Goal: Transaction & Acquisition: Download file/media

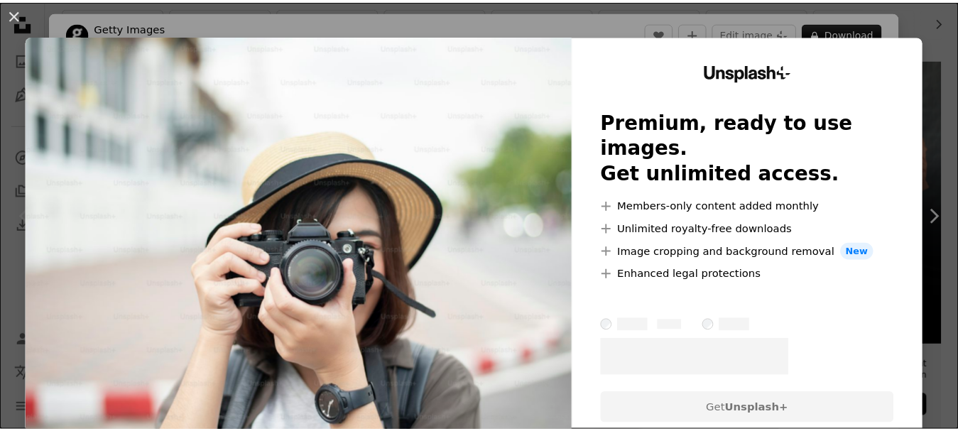
scroll to position [295, 0]
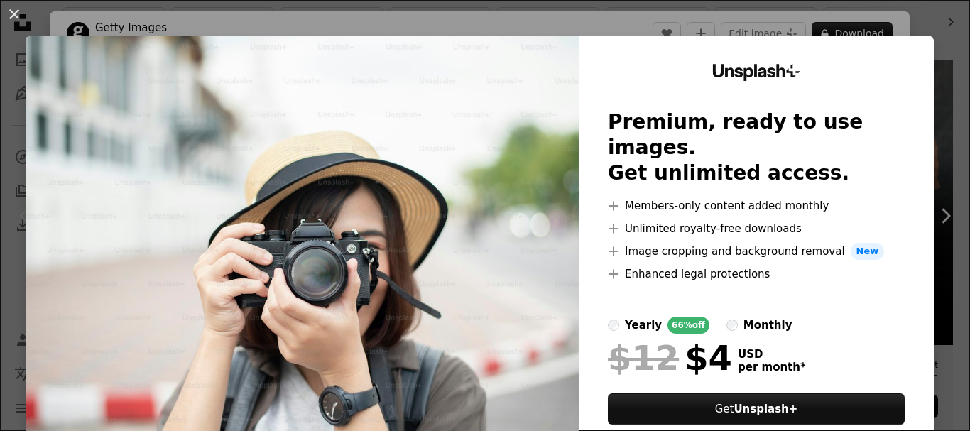
click at [661, 23] on div "An X shape Unsplash+ Premium, ready to use images. Get unlimited access. A plus…" at bounding box center [485, 215] width 970 height 431
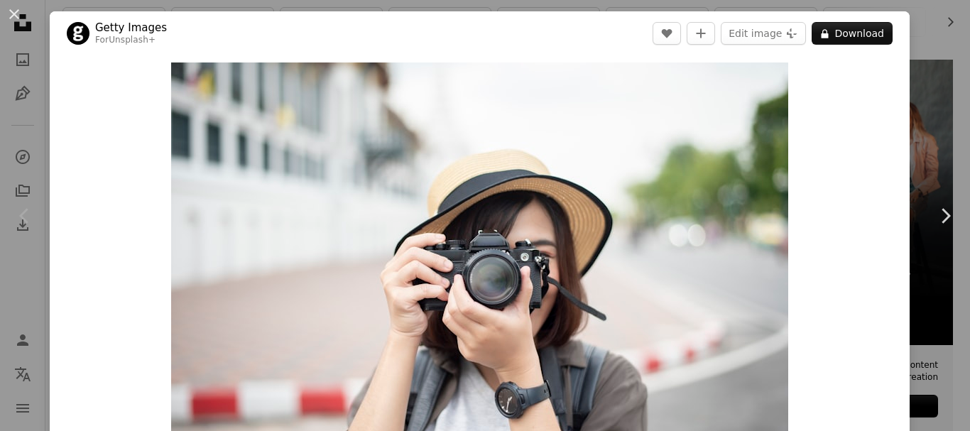
click at [932, 113] on div "An X shape Chevron left Chevron right Getty Images For Unsplash+ A heart A plus…" at bounding box center [485, 215] width 970 height 431
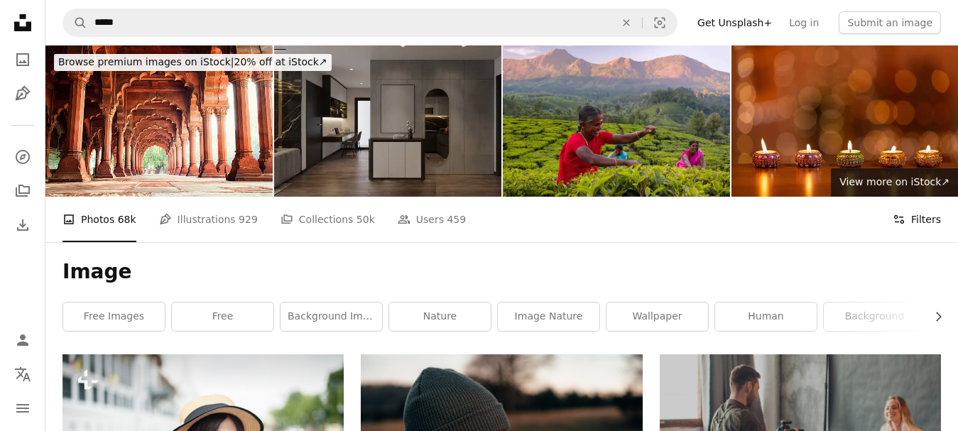
click at [924, 219] on button "Filters Filters" at bounding box center [917, 219] width 48 height 45
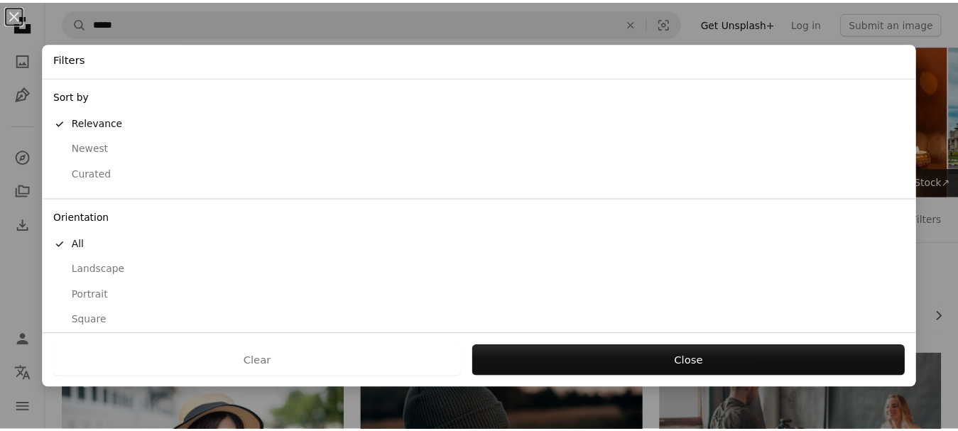
scroll to position [133, 0]
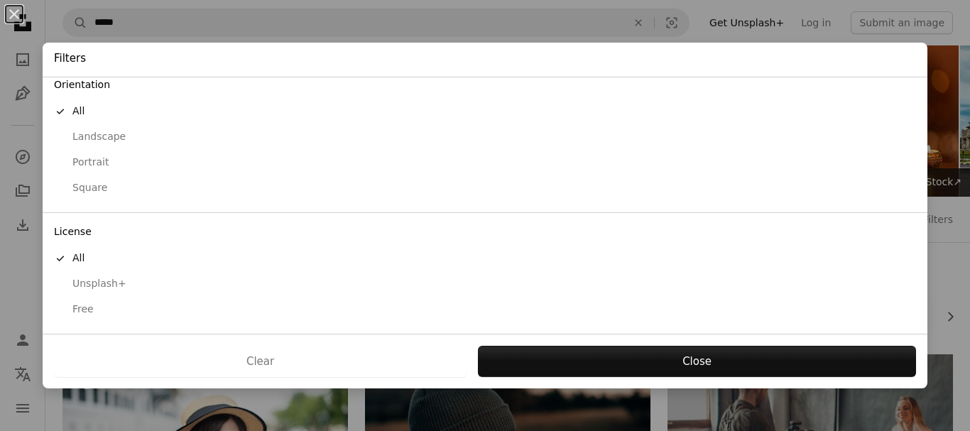
click at [93, 310] on div "Free" at bounding box center [485, 310] width 862 height 14
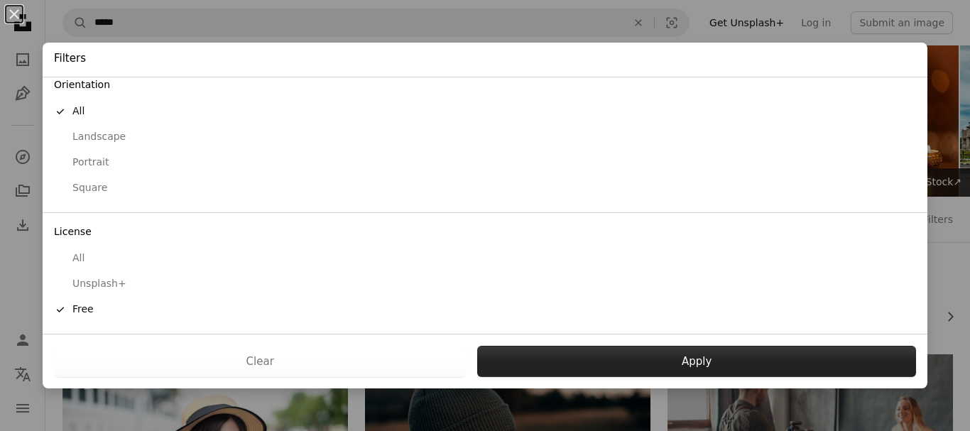
click at [591, 353] on button "Apply" at bounding box center [696, 361] width 439 height 31
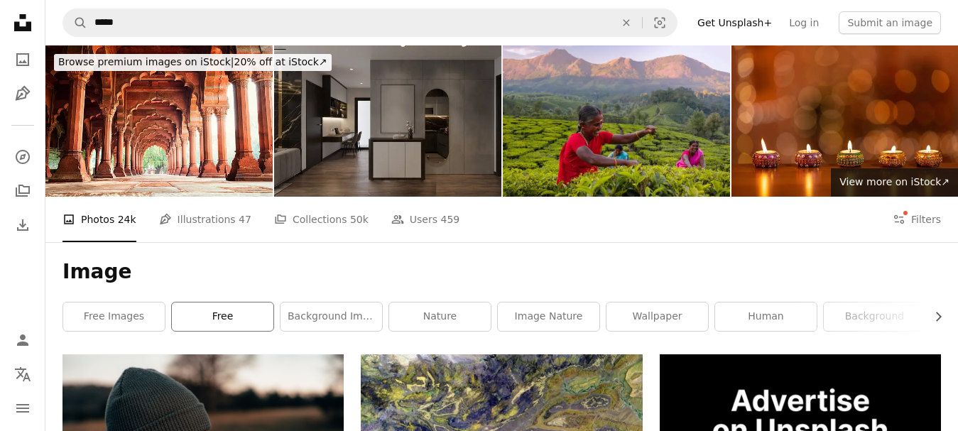
click at [224, 327] on link "free" at bounding box center [223, 317] width 102 height 28
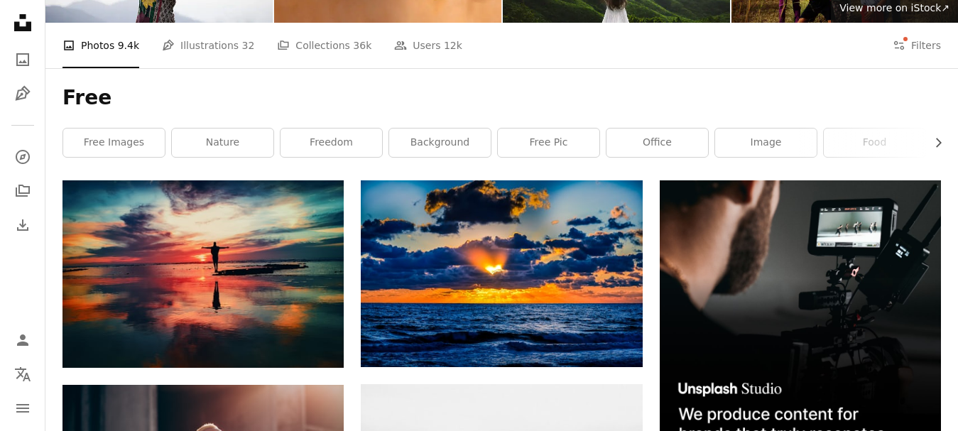
scroll to position [173, 0]
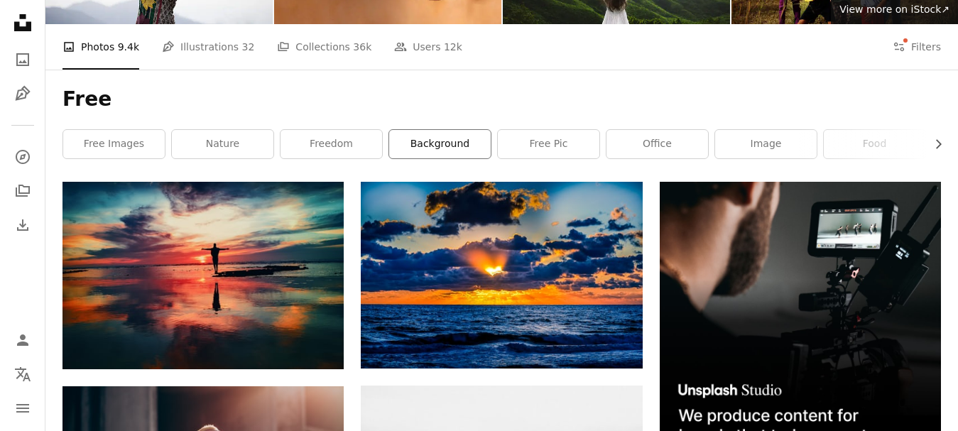
click at [447, 140] on link "background" at bounding box center [440, 144] width 102 height 28
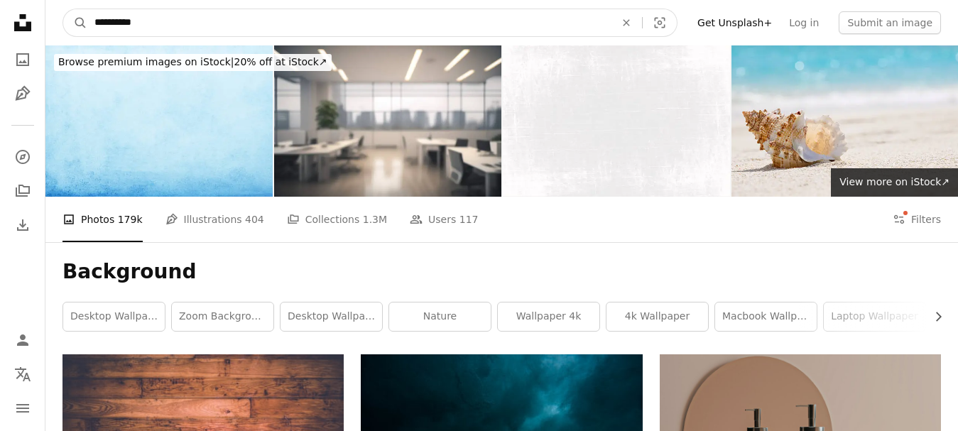
click at [119, 28] on input "**********" at bounding box center [348, 22] width 523 height 27
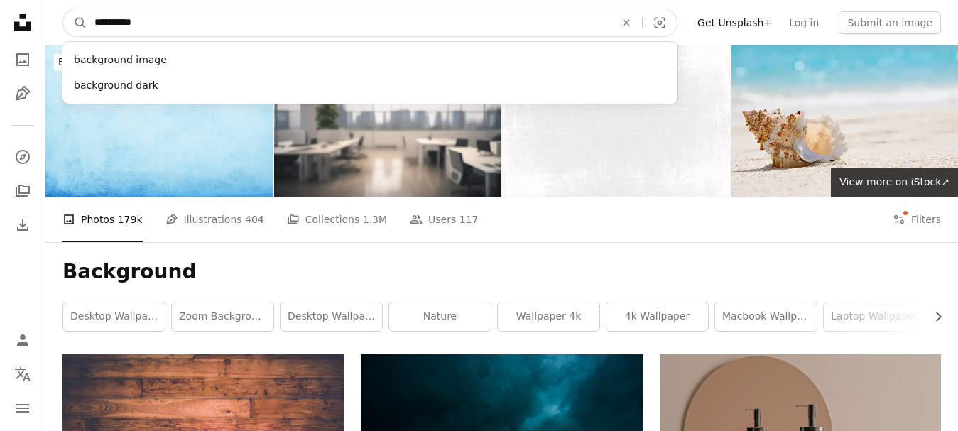
click at [119, 28] on input "**********" at bounding box center [348, 22] width 523 height 27
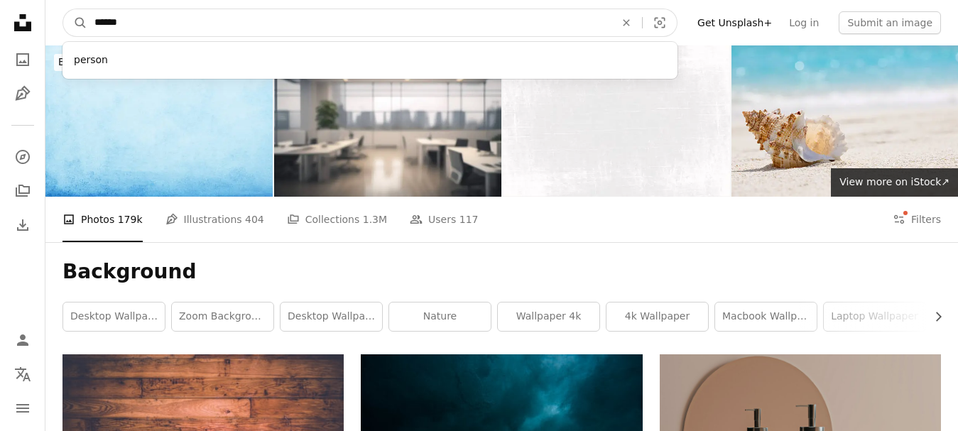
type input "******"
click at [63, 9] on button "A magnifying glass" at bounding box center [75, 22] width 24 height 27
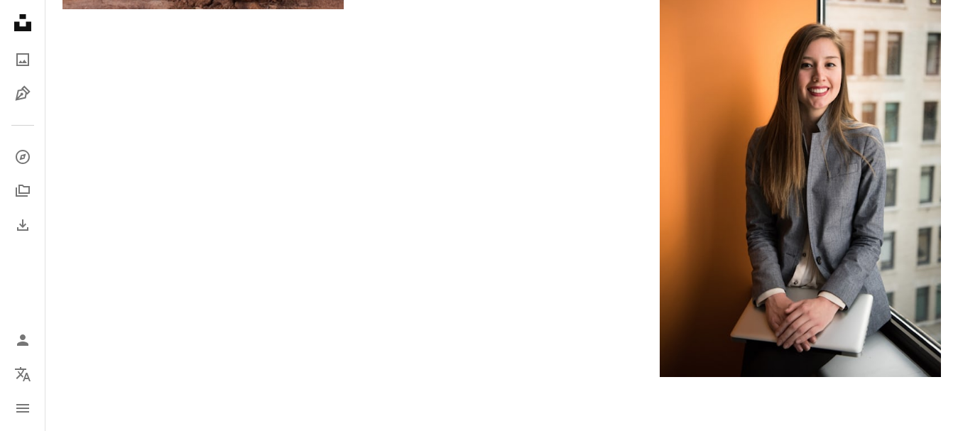
scroll to position [2726, 0]
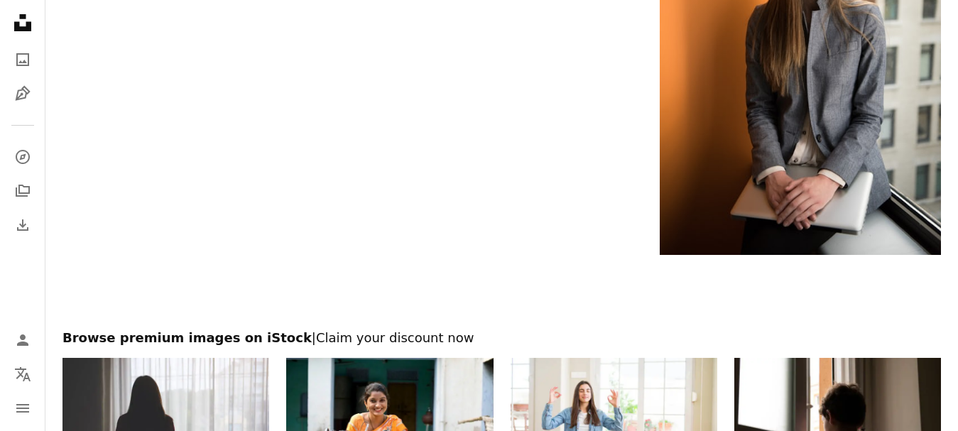
scroll to position [2755, 0]
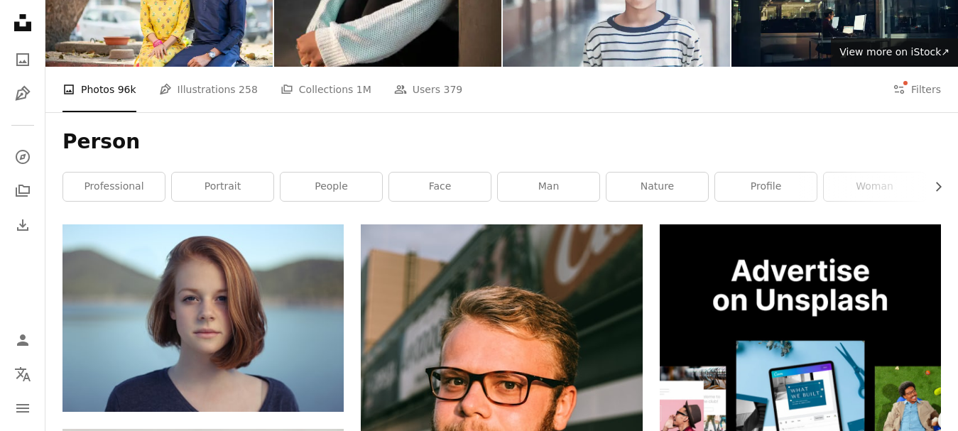
scroll to position [127, 0]
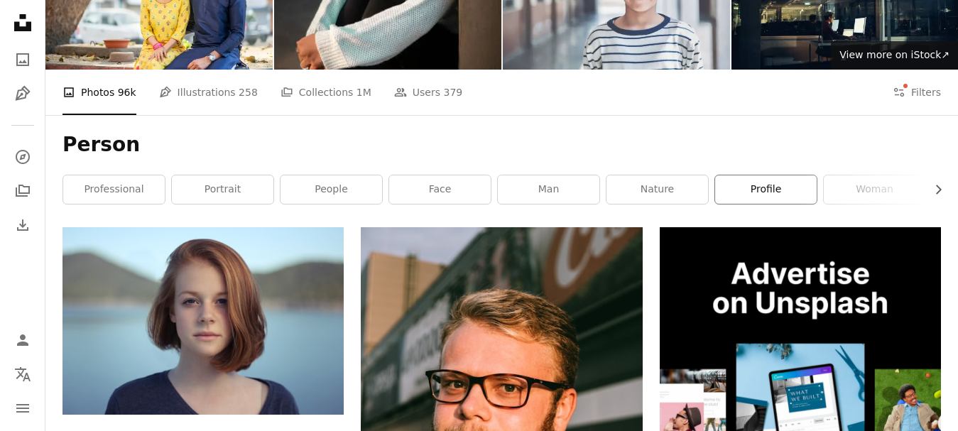
click at [730, 195] on link "profile" at bounding box center [766, 189] width 102 height 28
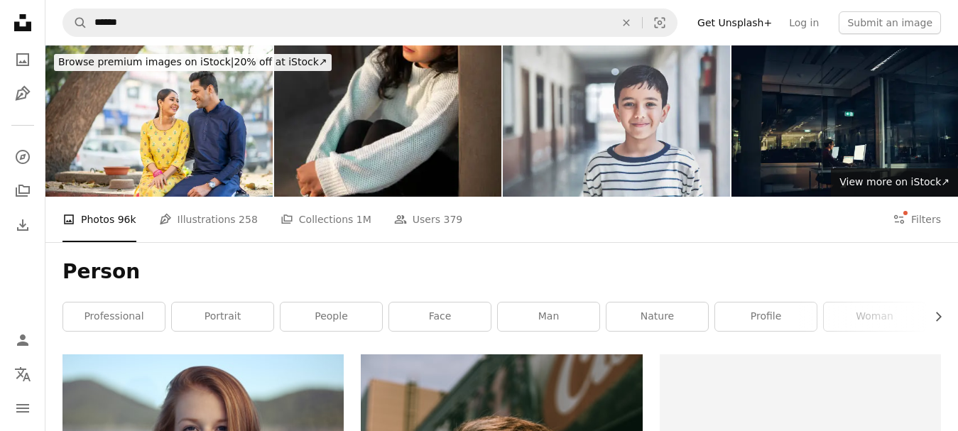
scroll to position [127, 0]
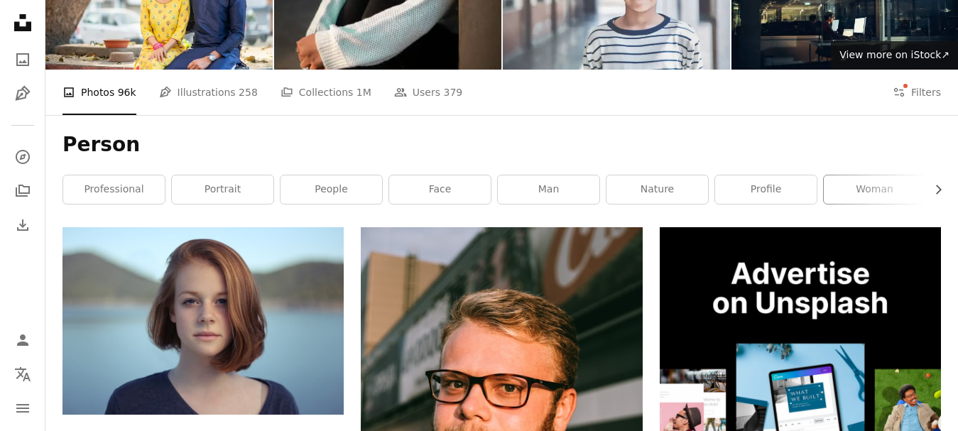
click at [871, 190] on link "woman" at bounding box center [875, 189] width 102 height 28
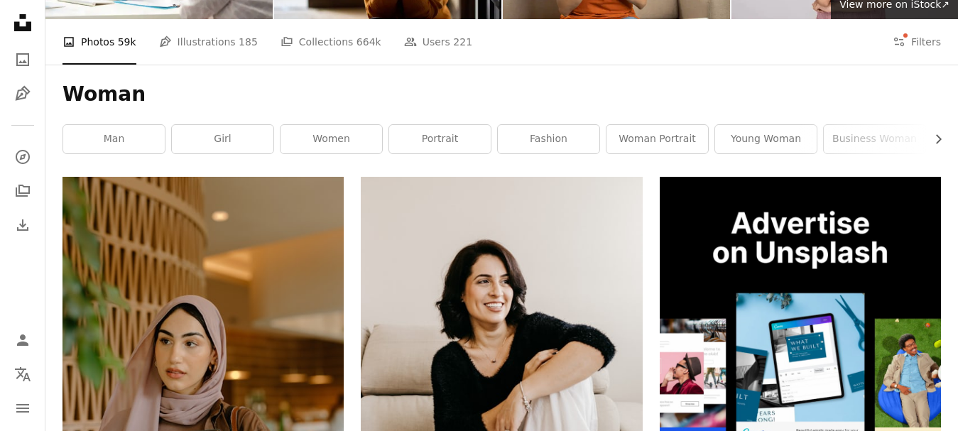
scroll to position [168, 0]
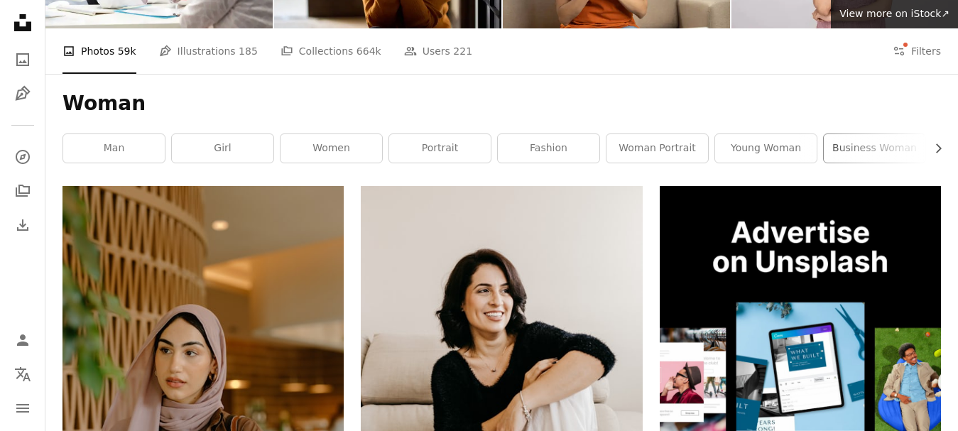
click at [875, 151] on link "business woman" at bounding box center [875, 148] width 102 height 28
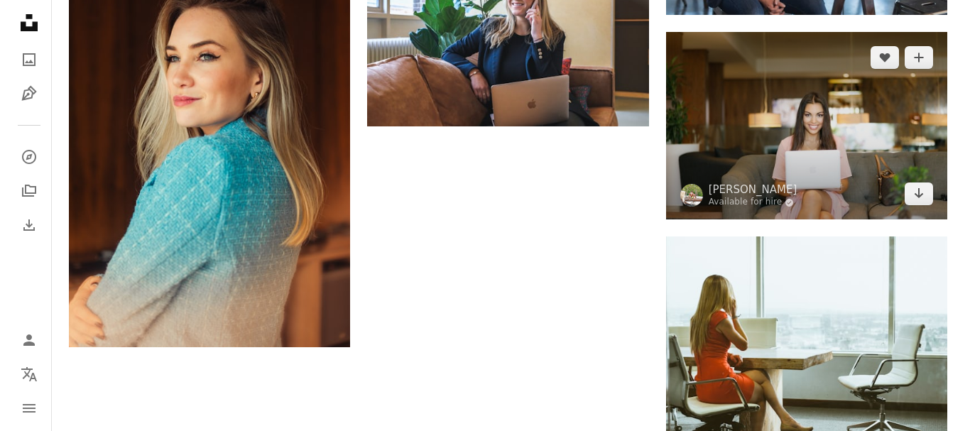
scroll to position [2347, 0]
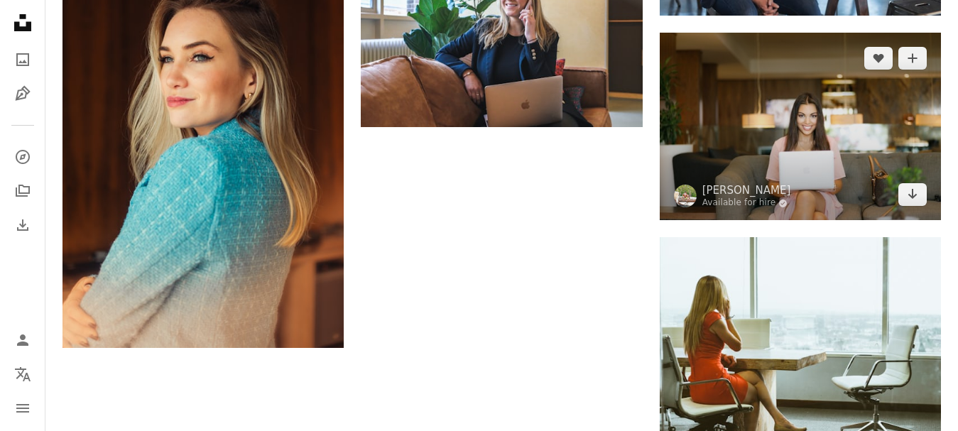
click at [784, 163] on img at bounding box center [800, 127] width 281 height 188
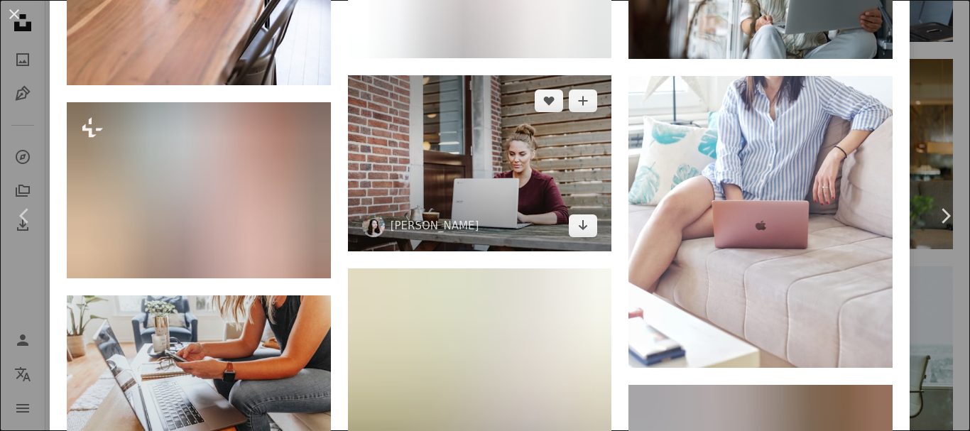
scroll to position [1321, 0]
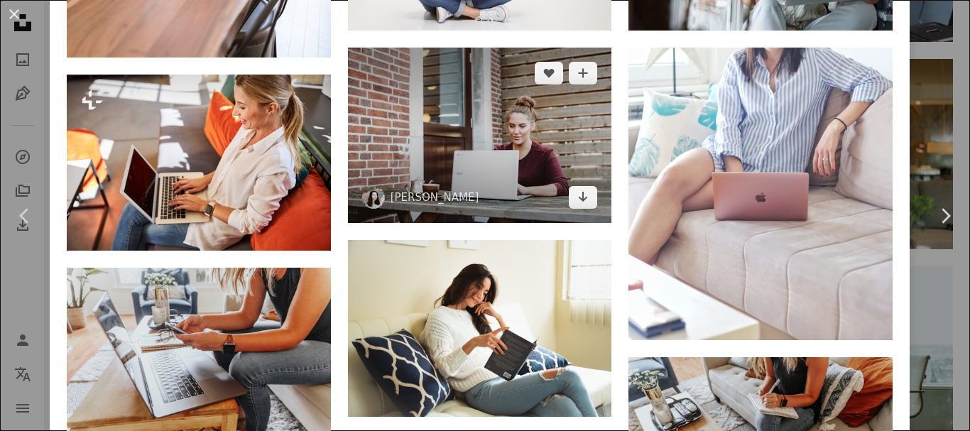
click at [458, 122] on img at bounding box center [480, 136] width 264 height 176
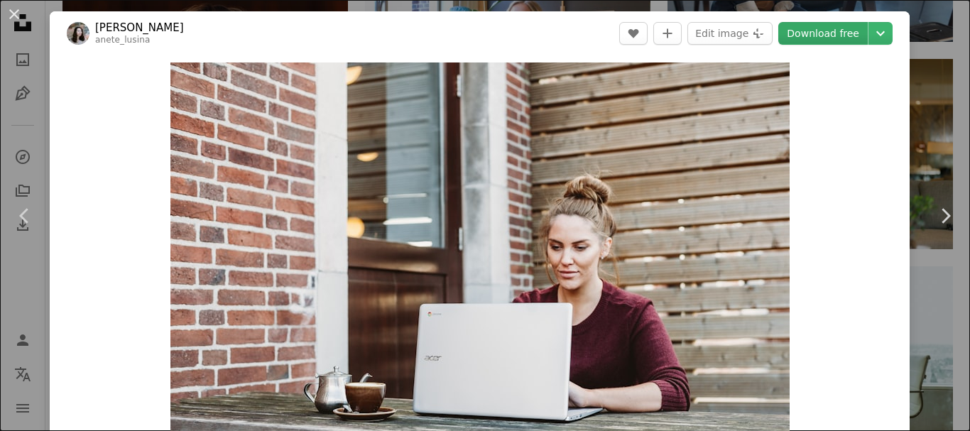
click at [825, 23] on link "Download free" at bounding box center [822, 33] width 89 height 23
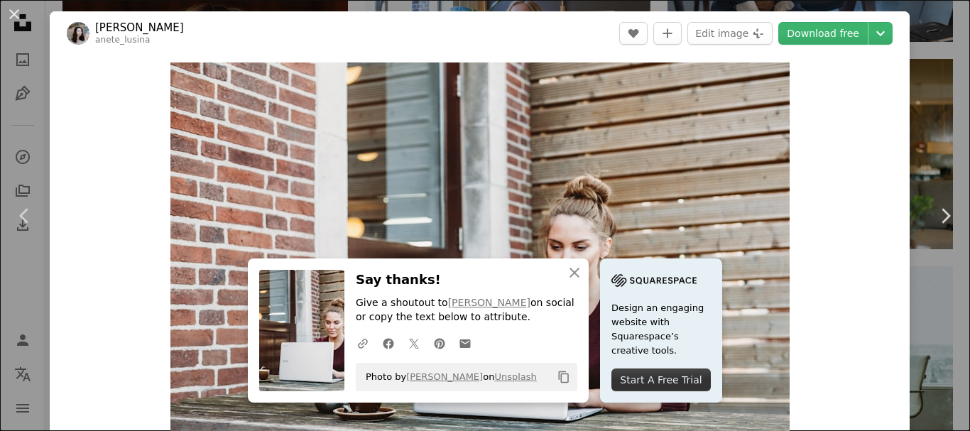
click at [935, 90] on div "An X shape Chevron left Chevron right An X shape Close Say thanks! Give a shout…" at bounding box center [485, 215] width 970 height 431
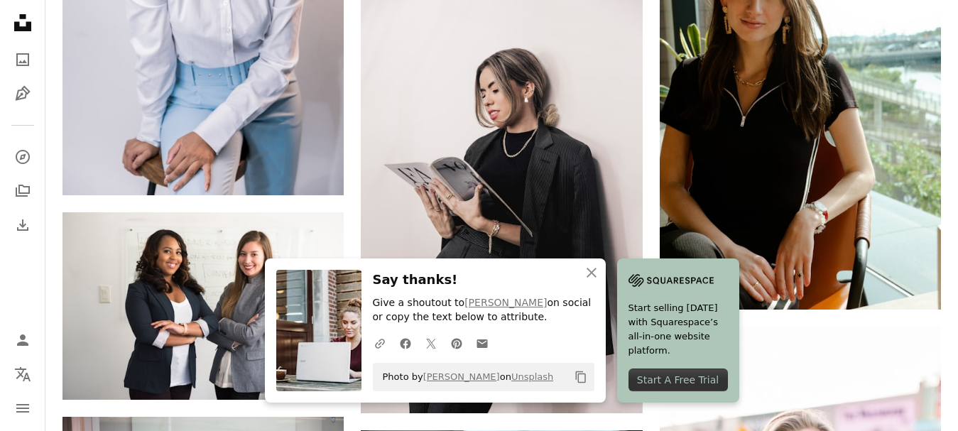
scroll to position [2940, 0]
click at [594, 270] on icon "button" at bounding box center [592, 273] width 10 height 10
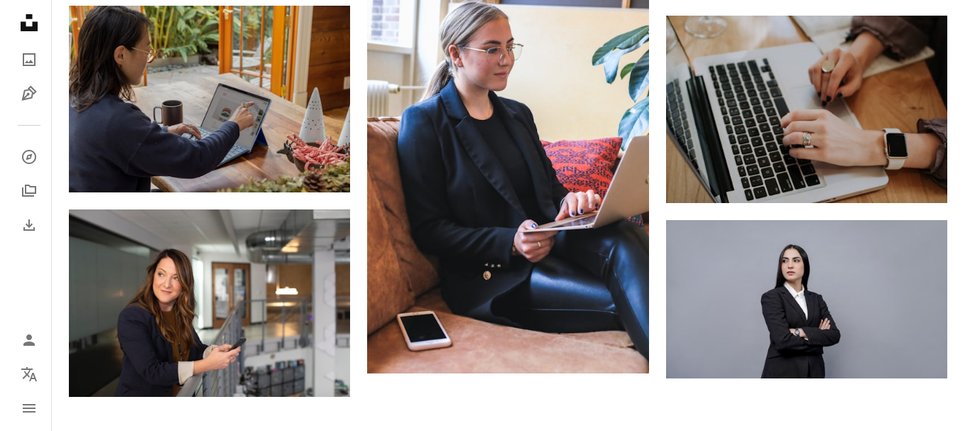
scroll to position [4724, 0]
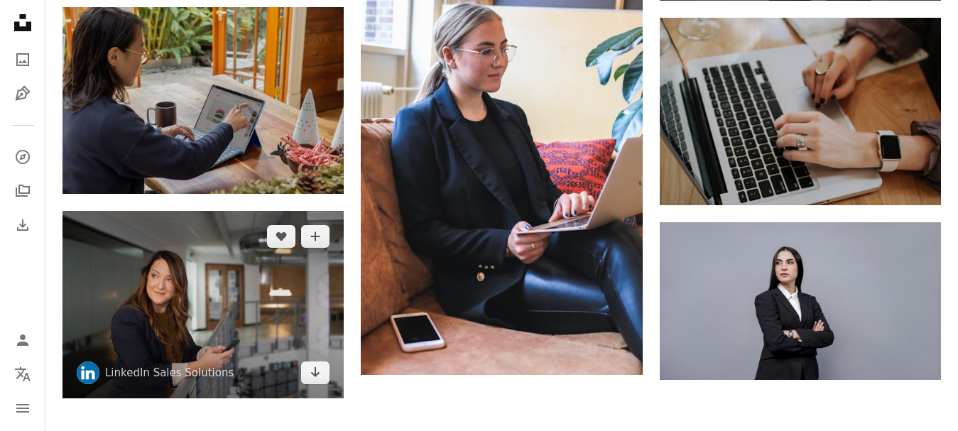
click at [237, 309] on img at bounding box center [203, 305] width 281 height 188
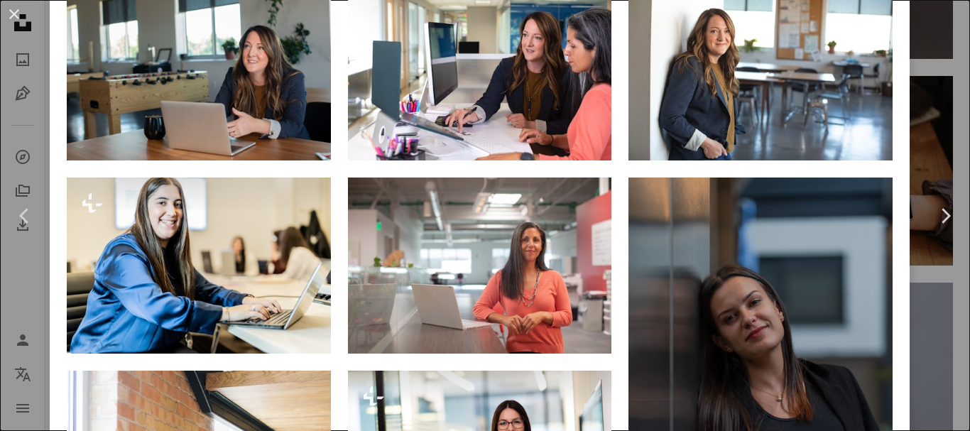
scroll to position [1004, 0]
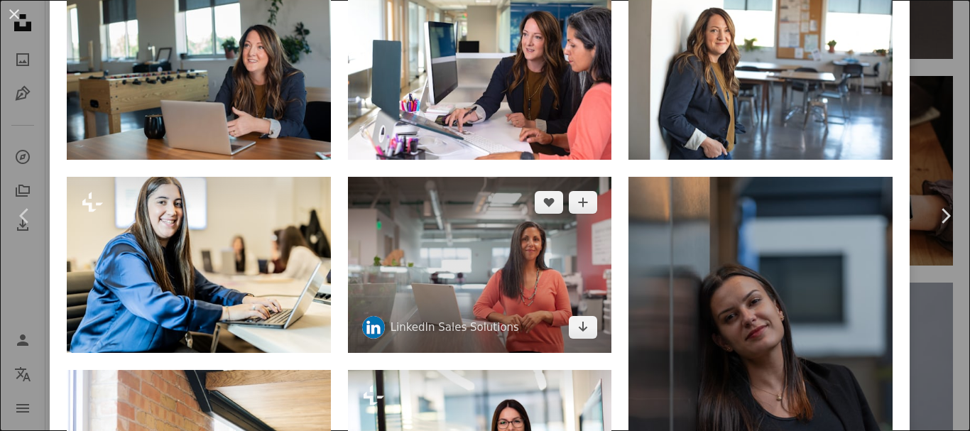
click at [438, 249] on img at bounding box center [480, 265] width 264 height 176
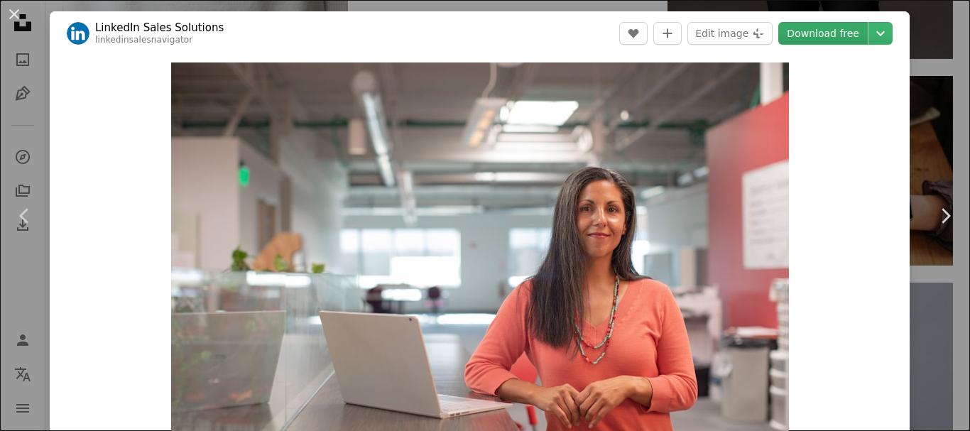
click at [811, 26] on link "Download free" at bounding box center [822, 33] width 89 height 23
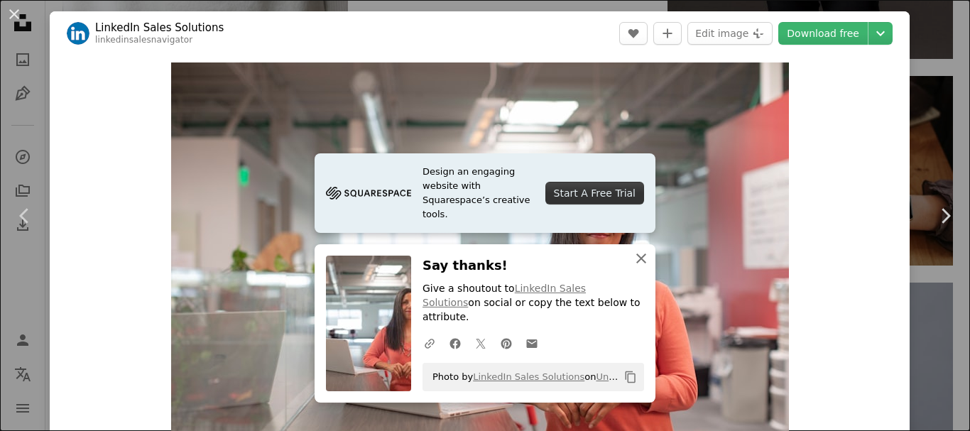
click at [641, 264] on icon "button" at bounding box center [641, 259] width 10 height 10
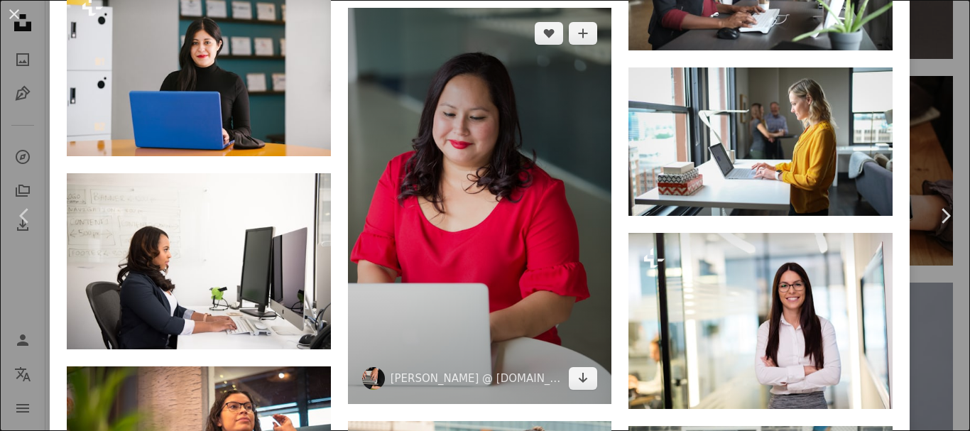
scroll to position [1781, 0]
